Goal: Information Seeking & Learning: Learn about a topic

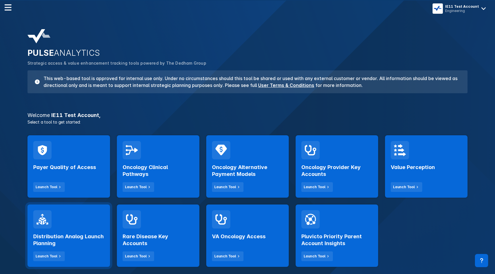
click at [94, 221] on div "Distribution Analog Launch Planning Launch Tool" at bounding box center [68, 236] width 82 height 62
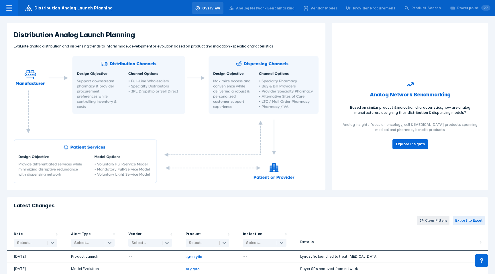
click at [253, 15] on div "Overview Analog Network Benchmarking Vendor Model Provider Procurement Product …" at bounding box center [343, 8] width 304 height 16
click at [255, 11] on div "Analog Network Benchmarking" at bounding box center [262, 8] width 72 height 12
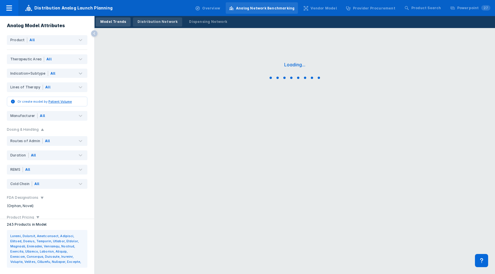
click at [146, 23] on div "Distribution Network" at bounding box center [157, 21] width 40 height 5
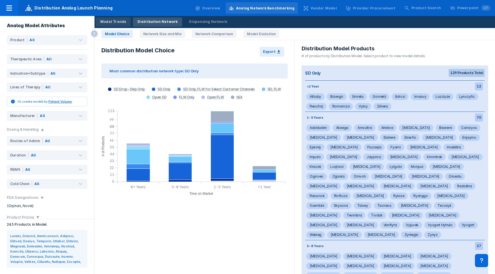
click at [117, 21] on div "Model Trends" at bounding box center [113, 21] width 26 height 5
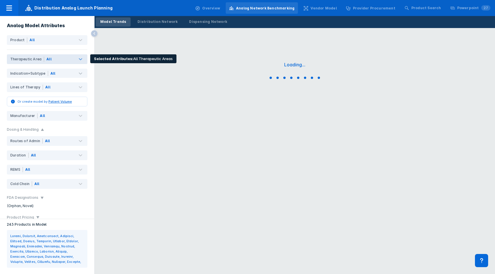
click at [35, 60] on div "Therapeutic Area" at bounding box center [27, 59] width 34 height 5
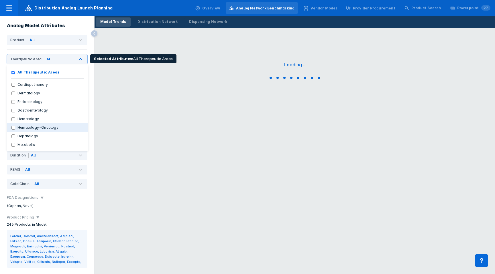
click at [27, 130] on label "Hematology-Oncology" at bounding box center [38, 127] width 46 height 5
click at [15, 130] on input "Hematology-Oncology" at bounding box center [13, 128] width 4 height 4
checkbox input "true"
checkbox Areas "false"
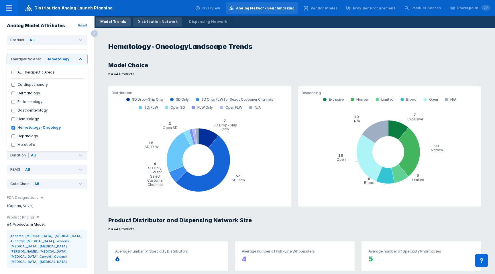
click at [154, 21] on div "Distribution Network" at bounding box center [157, 21] width 40 height 5
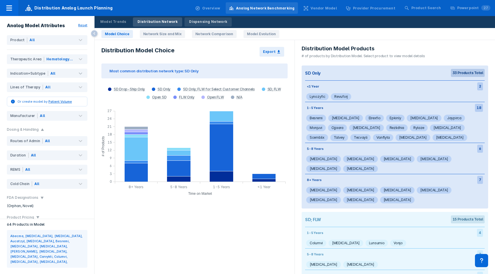
click at [201, 19] on link "Dispensing Network" at bounding box center [207, 21] width 47 height 9
